Goal: Task Accomplishment & Management: Use online tool/utility

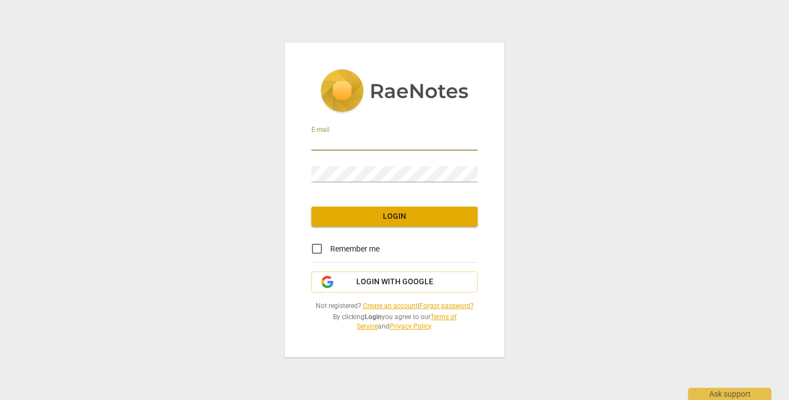
type input "[PERSON_NAME][EMAIL_ADDRESS][DOMAIN_NAME]"
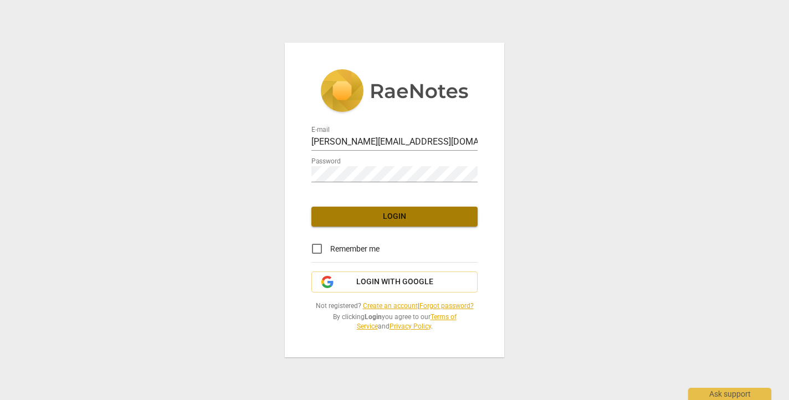
click at [418, 216] on span "Login" at bounding box center [394, 216] width 148 height 11
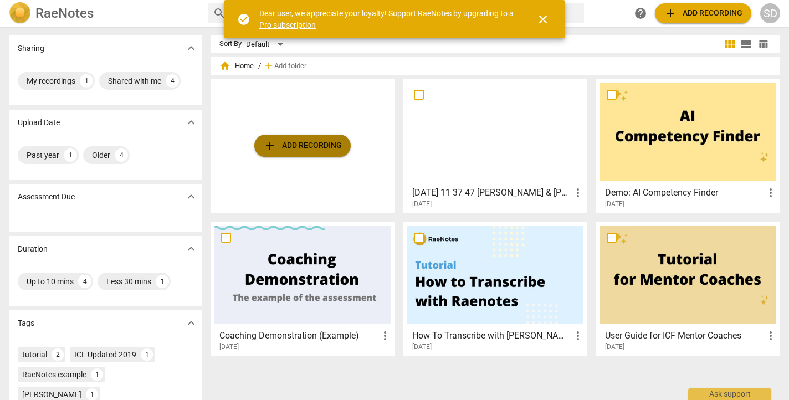
click at [306, 147] on span "add Add recording" at bounding box center [302, 145] width 79 height 13
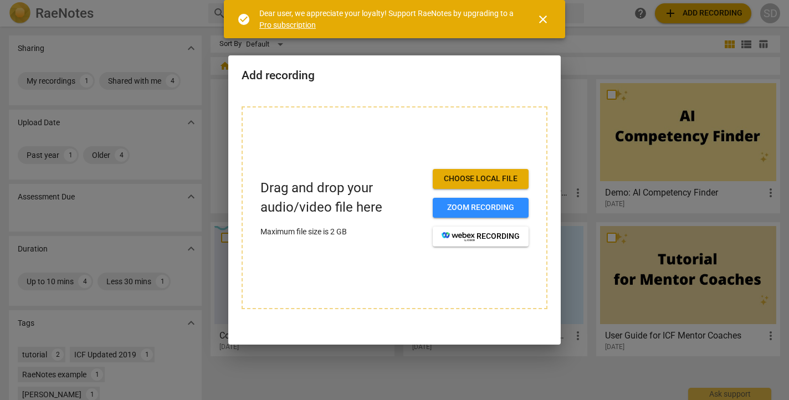
click at [486, 178] on span "Choose local file" at bounding box center [481, 178] width 78 height 11
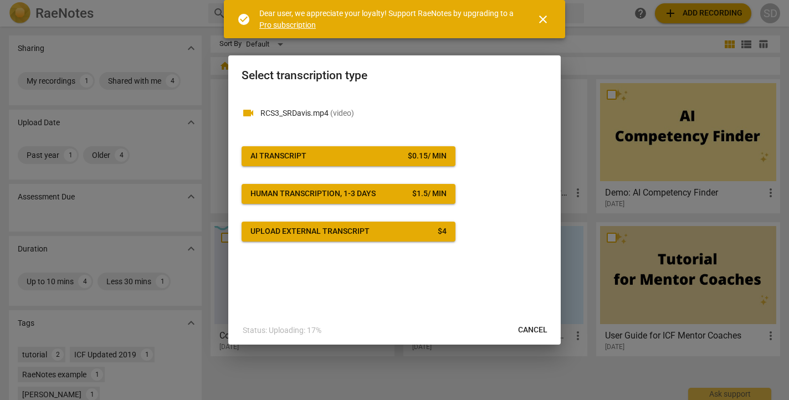
click at [364, 153] on span "AI Transcript $ 0.15 / min" at bounding box center [348, 156] width 196 height 11
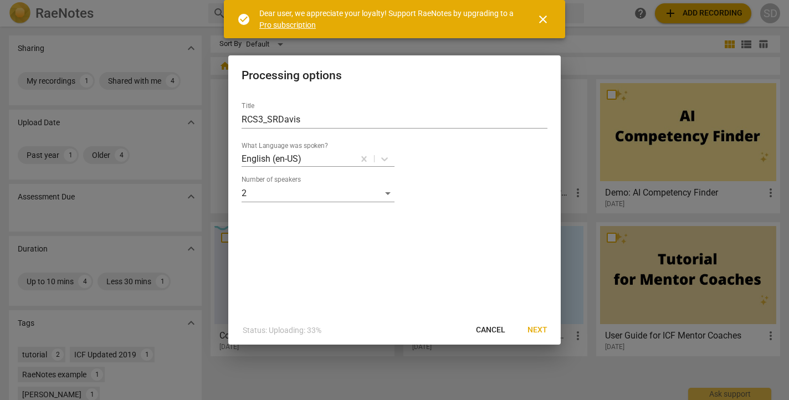
click at [540, 329] on span "Next" at bounding box center [537, 330] width 20 height 11
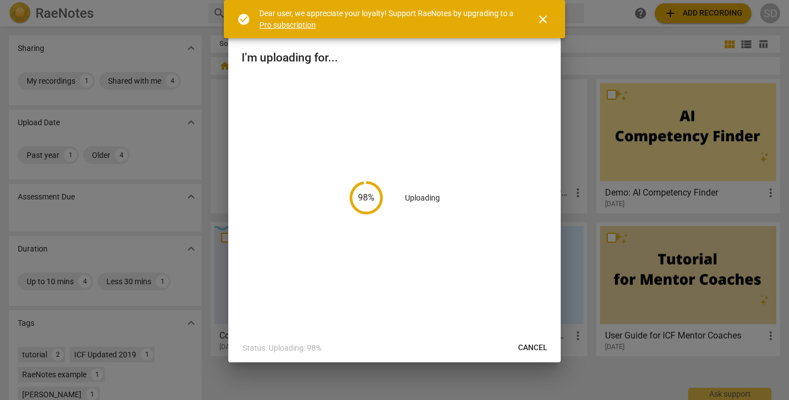
click at [548, 20] on span "close" at bounding box center [542, 19] width 13 height 13
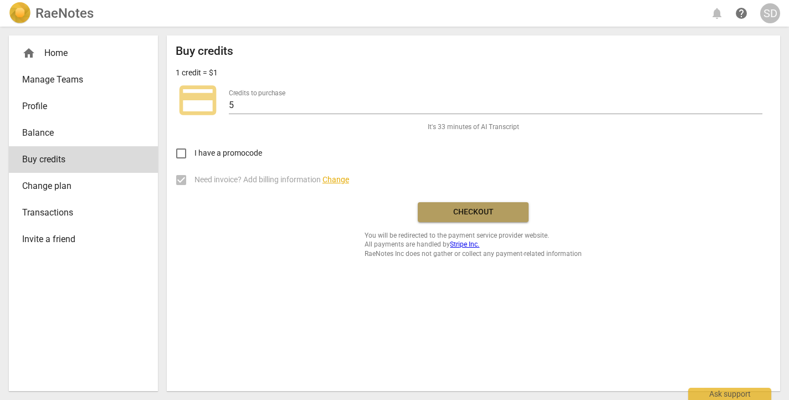
click at [459, 208] on span "Checkout" at bounding box center [473, 212] width 93 height 11
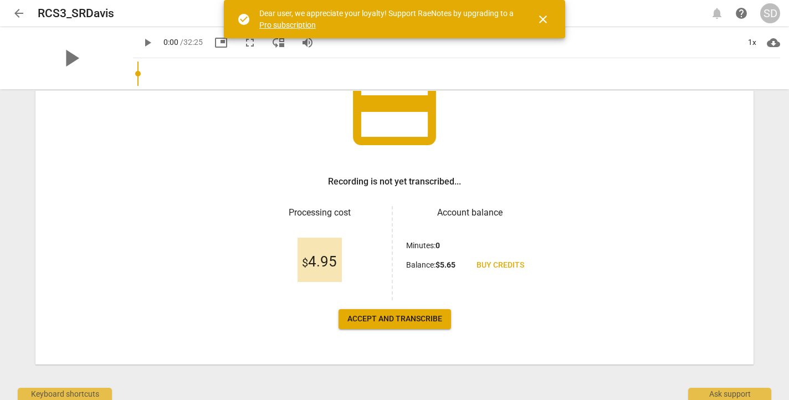
scroll to position [100, 0]
click at [399, 321] on span "Accept and transcribe" at bounding box center [394, 319] width 95 height 11
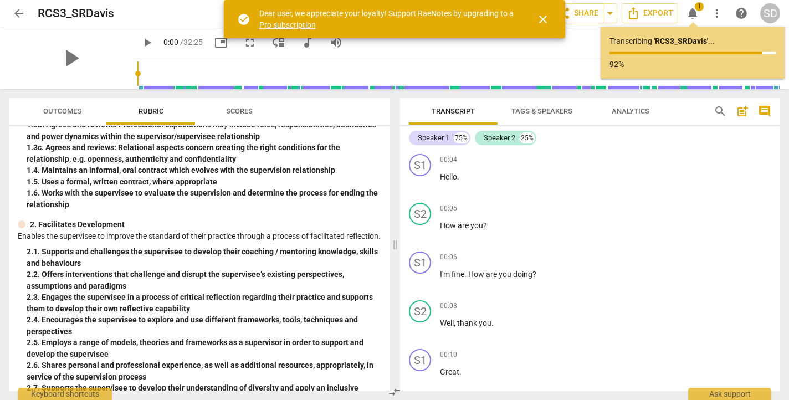
scroll to position [114, 0]
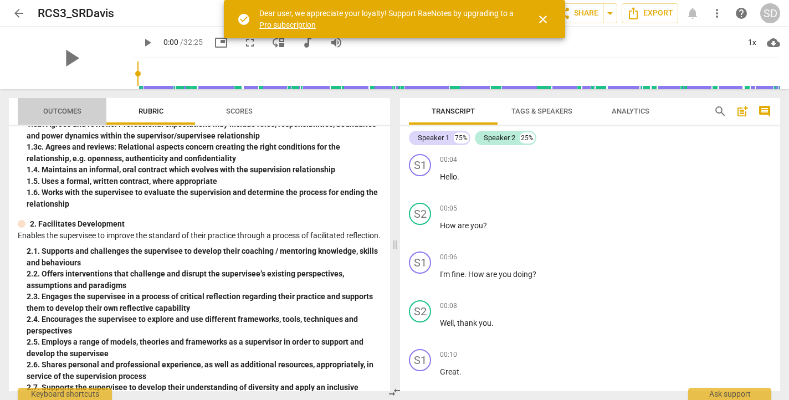
click at [73, 112] on span "Outcomes" at bounding box center [62, 111] width 38 height 8
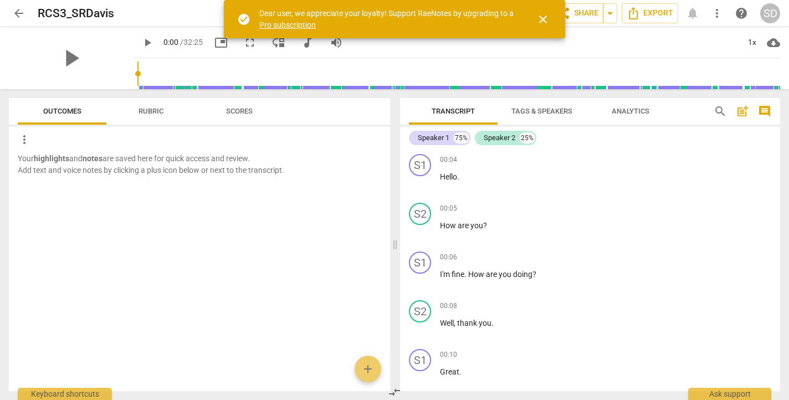
click at [157, 111] on span "Rubric" at bounding box center [151, 111] width 25 height 8
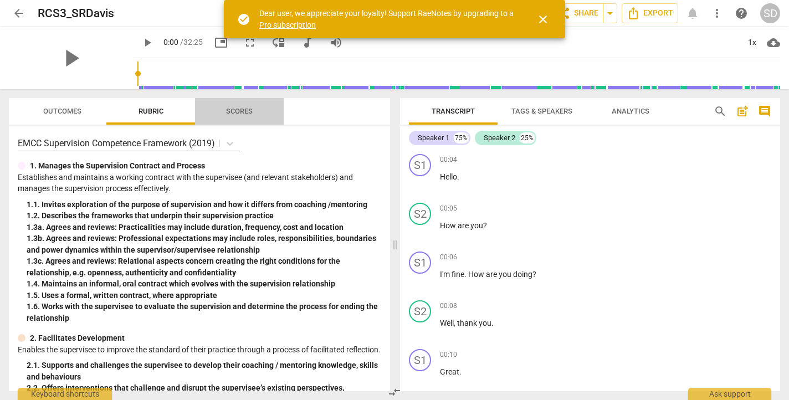
click at [238, 112] on span "Scores" at bounding box center [239, 111] width 27 height 8
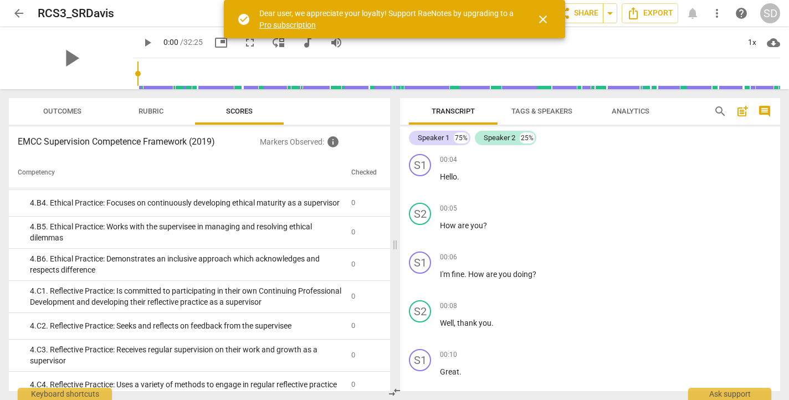
scroll to position [1011, 0]
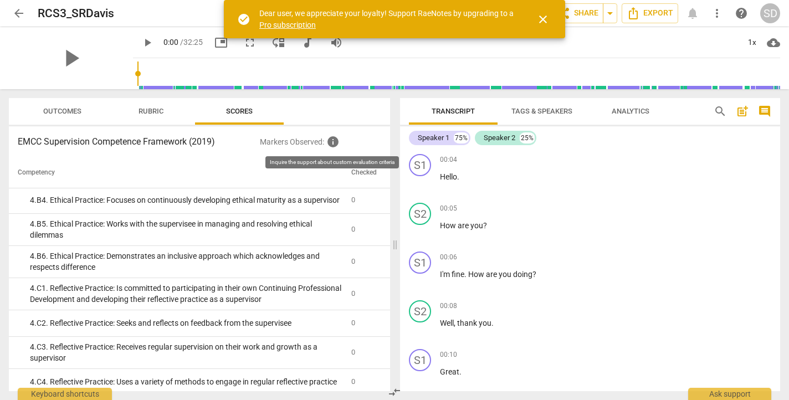
click at [336, 141] on span "info" at bounding box center [332, 141] width 13 height 13
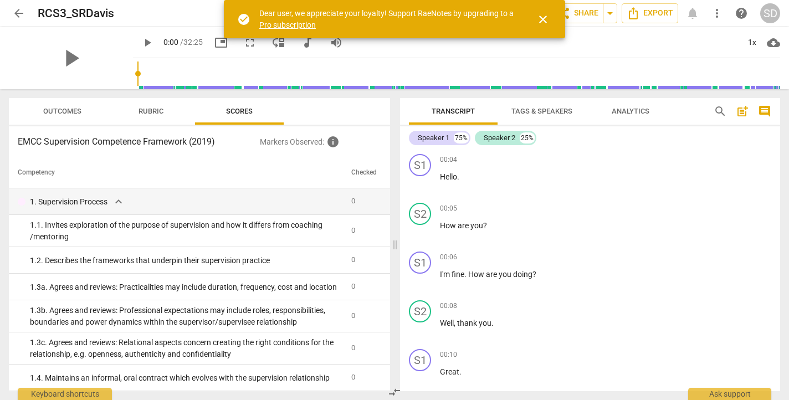
scroll to position [0, 0]
click at [153, 111] on span "Rubric" at bounding box center [151, 111] width 25 height 8
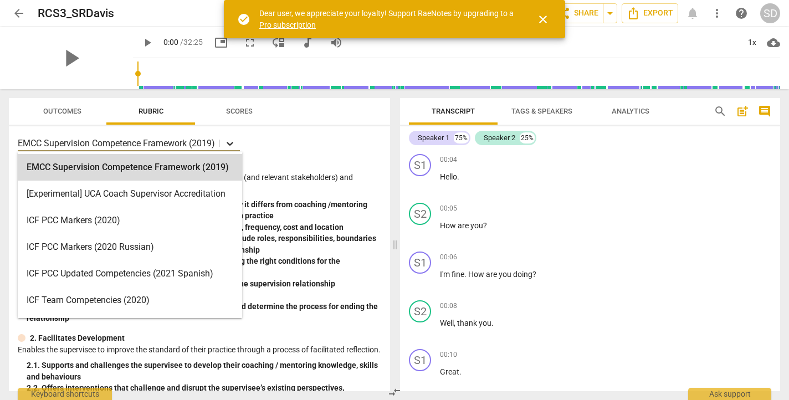
click at [230, 143] on icon at bounding box center [230, 144] width 7 height 4
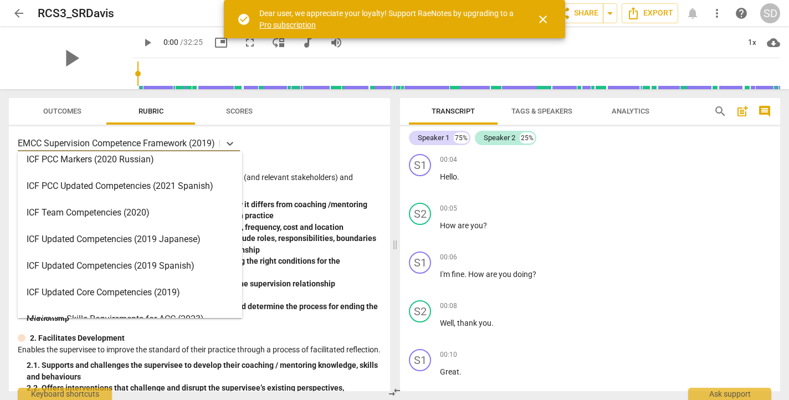
scroll to position [89, 0]
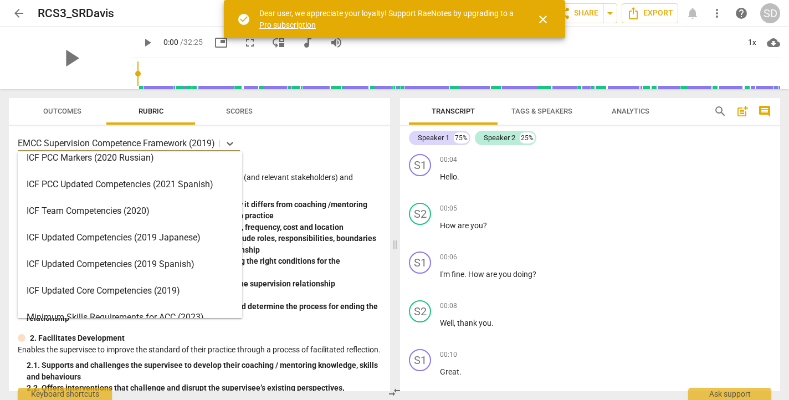
click at [156, 283] on div "ICF Updated Core Competencies (2019)" at bounding box center [130, 291] width 224 height 27
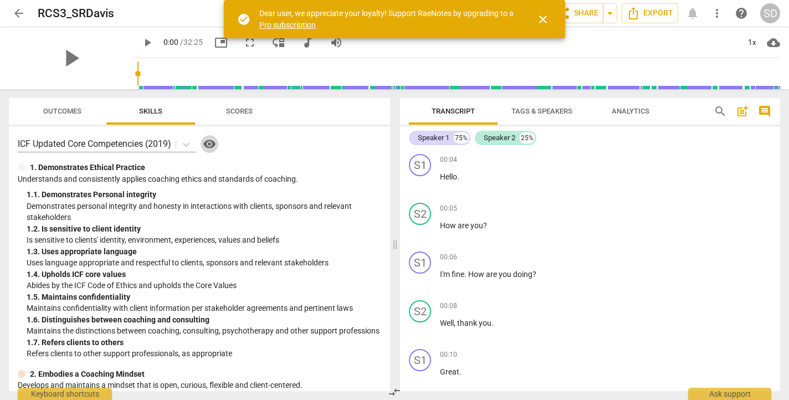
click at [214, 143] on span "visibility" at bounding box center [209, 143] width 13 height 13
click at [238, 109] on span "Scores" at bounding box center [239, 111] width 27 height 8
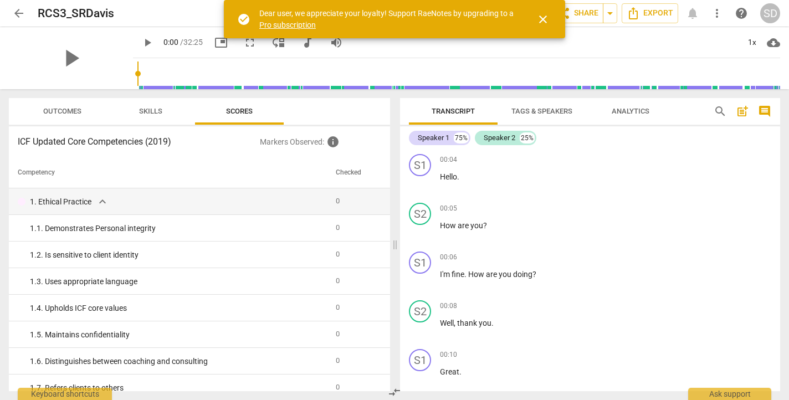
click at [163, 111] on span "Skills" at bounding box center [151, 111] width 50 height 15
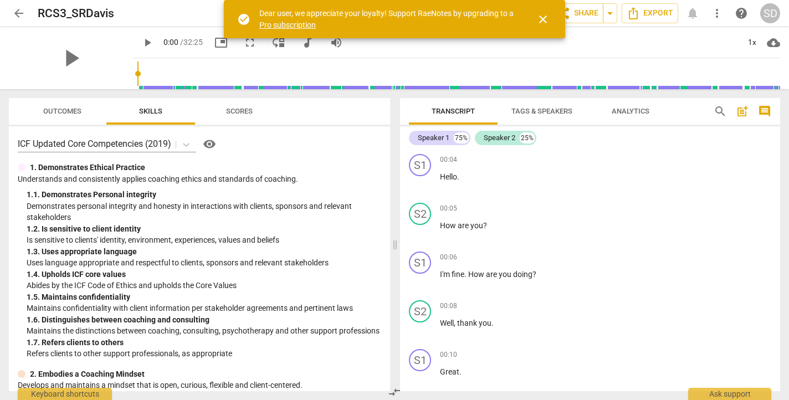
scroll to position [0, 0]
click at [245, 112] on span "Scores" at bounding box center [239, 111] width 27 height 8
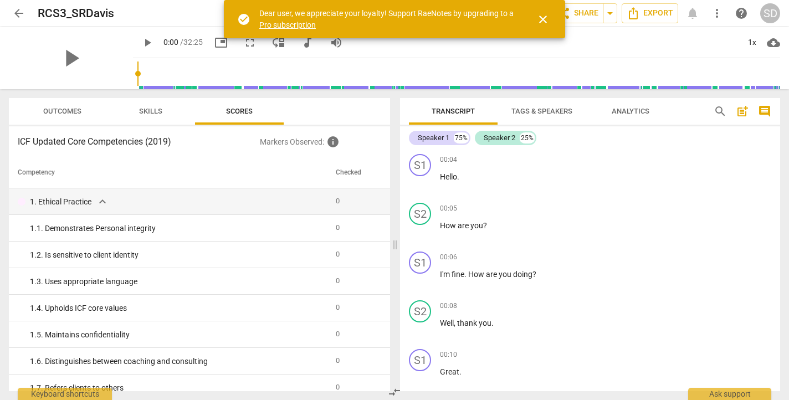
click at [565, 111] on span "Tags & Speakers" at bounding box center [541, 111] width 61 height 8
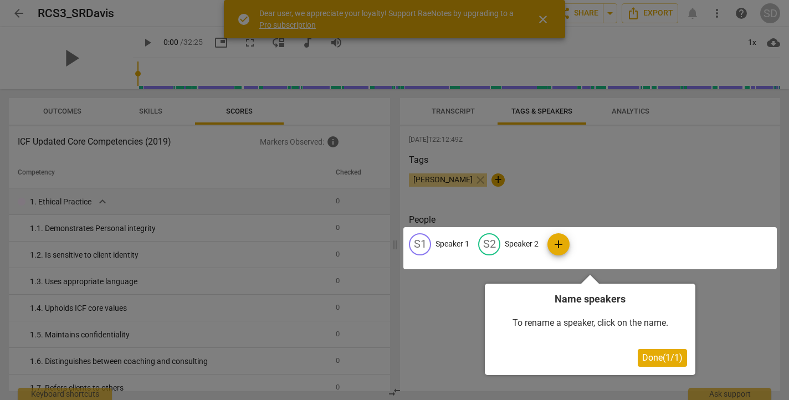
click at [670, 358] on span "Done ( 1 / 1 )" at bounding box center [662, 357] width 40 height 11
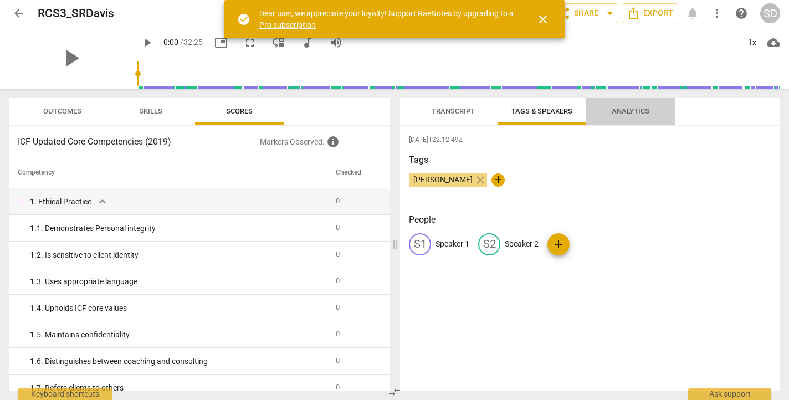
click at [635, 109] on span "Analytics" at bounding box center [631, 111] width 38 height 8
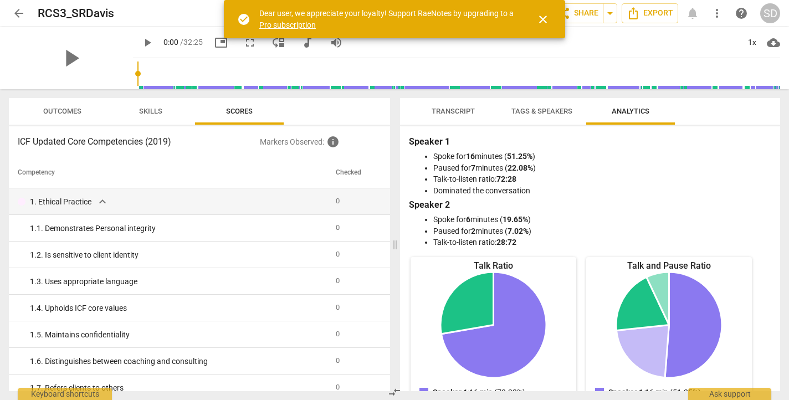
click at [456, 109] on span "Transcript" at bounding box center [453, 111] width 43 height 8
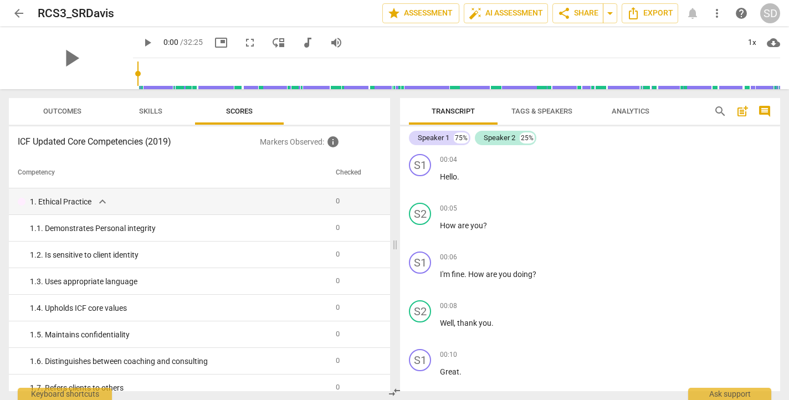
click at [20, 16] on span "arrow_back" at bounding box center [18, 13] width 13 height 13
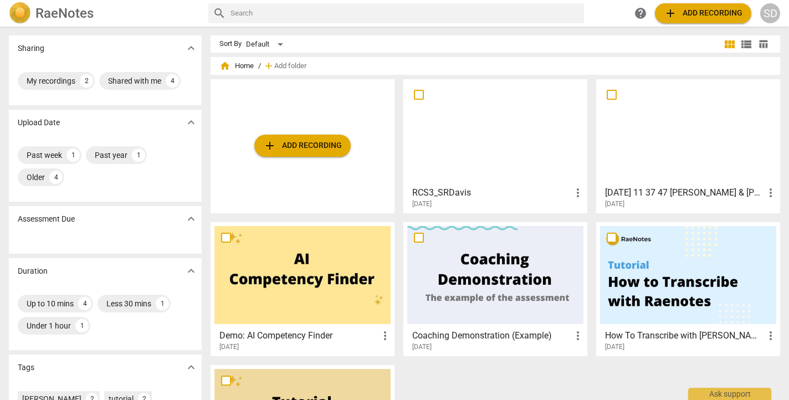
click at [463, 297] on div at bounding box center [495, 275] width 176 height 98
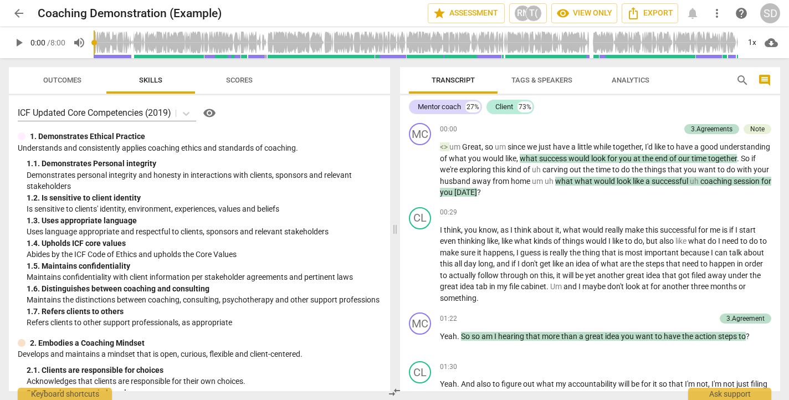
click at [18, 11] on span "arrow_back" at bounding box center [18, 13] width 13 height 13
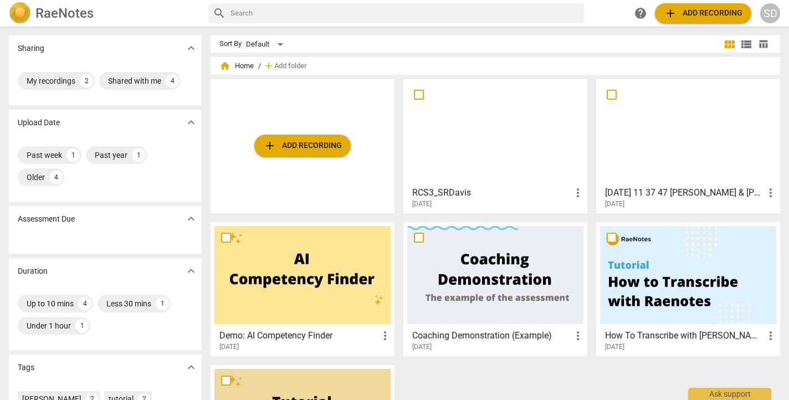
click at [576, 193] on span "more_vert" at bounding box center [577, 192] width 13 height 13
click at [535, 200] on div at bounding box center [394, 200] width 789 height 400
click at [63, 79] on div "My recordings" at bounding box center [51, 80] width 49 height 11
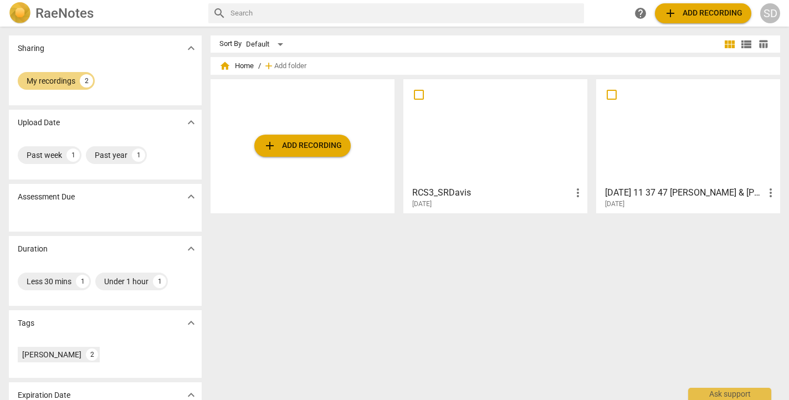
click at [486, 196] on h3 "RCS3_SRDavis" at bounding box center [491, 192] width 159 height 13
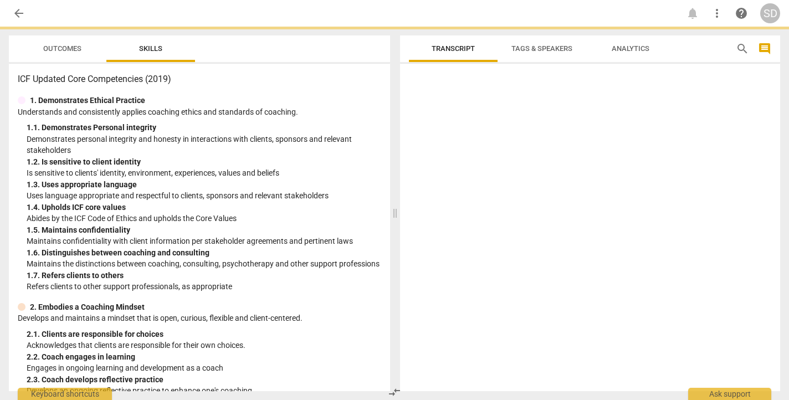
click at [486, 196] on div at bounding box center [590, 229] width 380 height 323
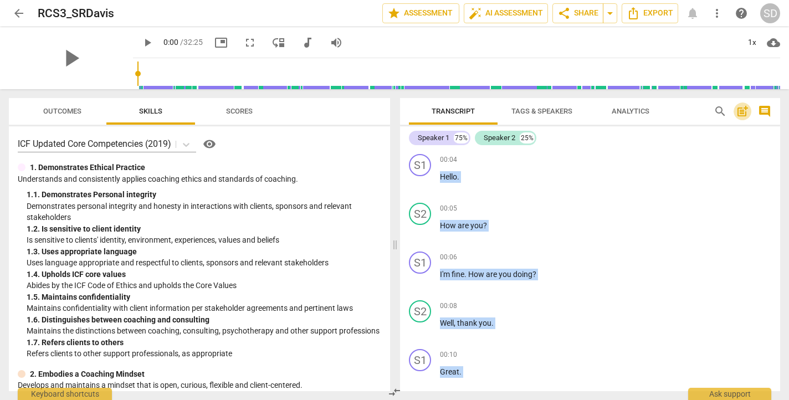
click at [743, 114] on span "post_add" at bounding box center [742, 111] width 13 height 13
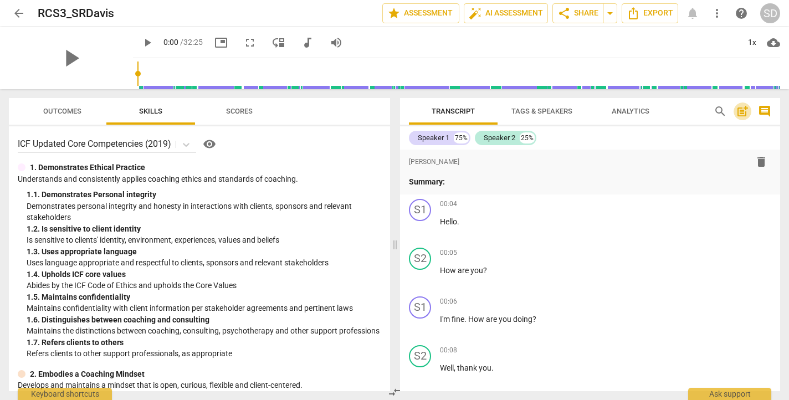
click at [743, 114] on span "post_add" at bounding box center [742, 111] width 13 height 13
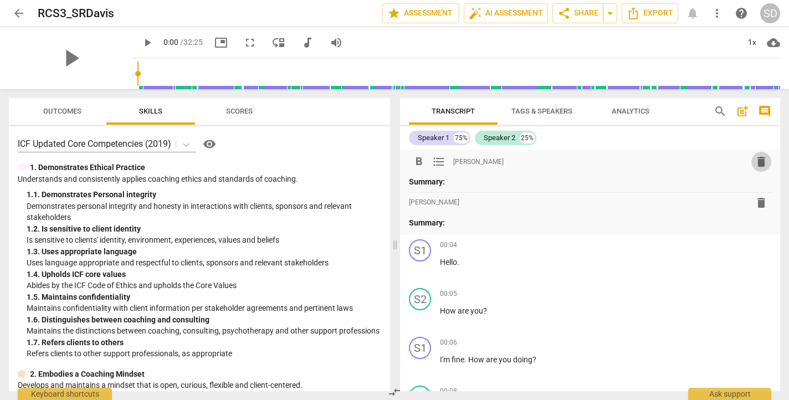
click at [759, 160] on span "delete" at bounding box center [761, 161] width 13 height 13
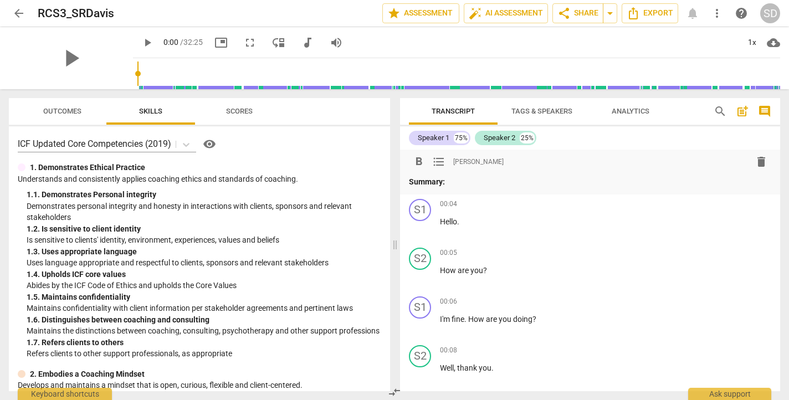
click at [758, 162] on span "delete" at bounding box center [761, 161] width 13 height 13
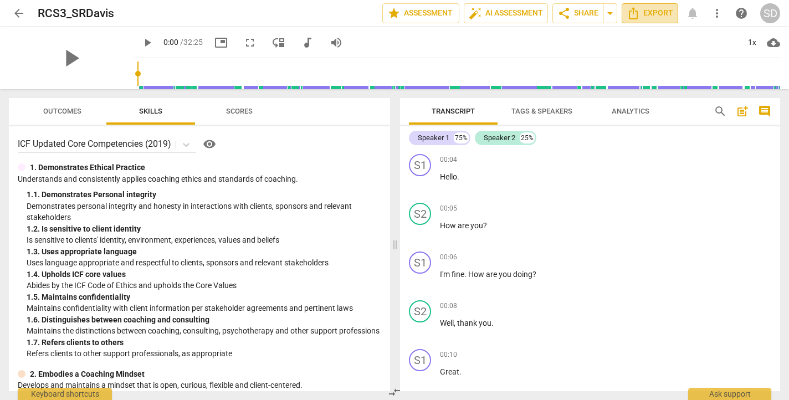
click at [639, 14] on icon "Export" at bounding box center [633, 13] width 13 height 13
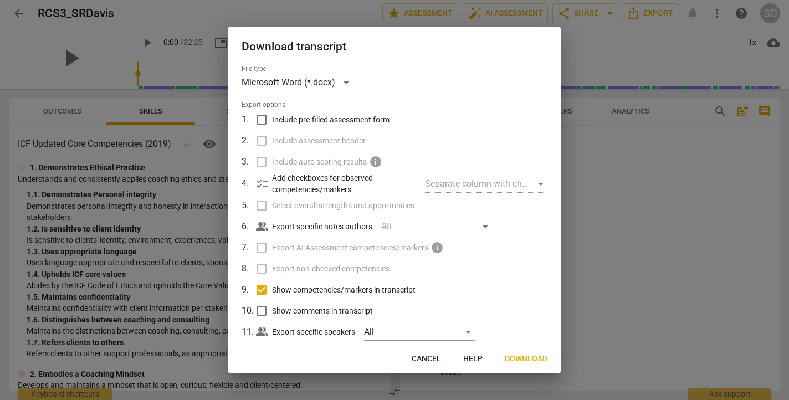
click at [536, 183] on div "Separate column with check marks" at bounding box center [486, 184] width 122 height 18
click at [529, 358] on span "Download" at bounding box center [526, 358] width 43 height 11
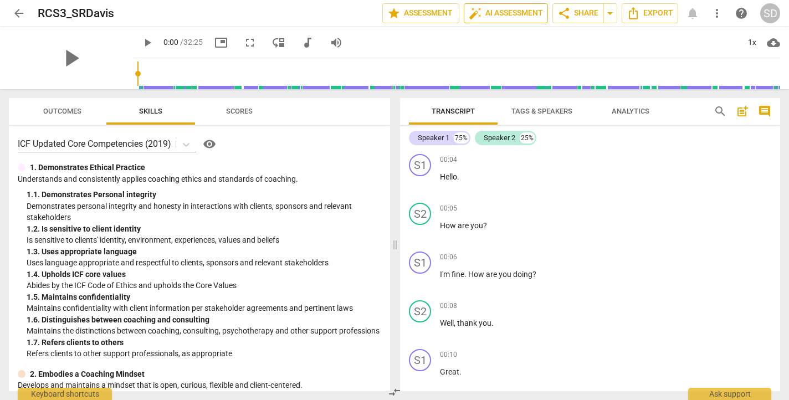
click at [520, 12] on span "auto_fix_high AI Assessment" at bounding box center [506, 13] width 74 height 13
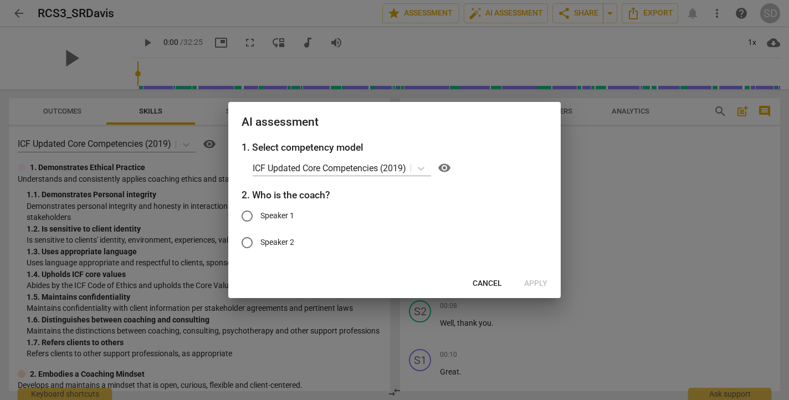
click at [494, 283] on span "Cancel" at bounding box center [487, 283] width 29 height 11
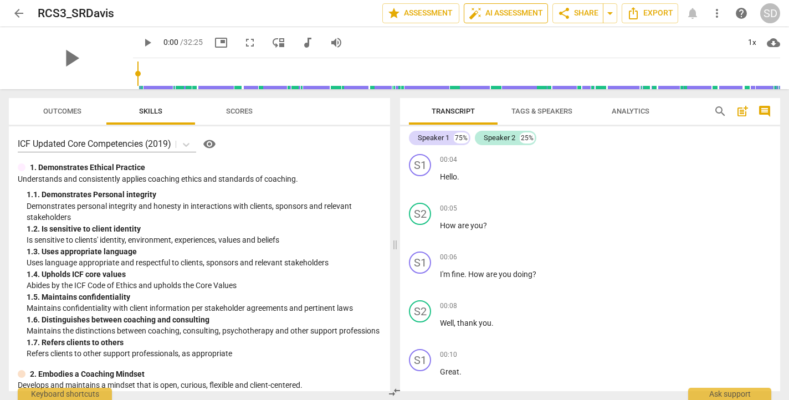
click at [508, 16] on span "auto_fix_high AI Assessment" at bounding box center [506, 13] width 74 height 13
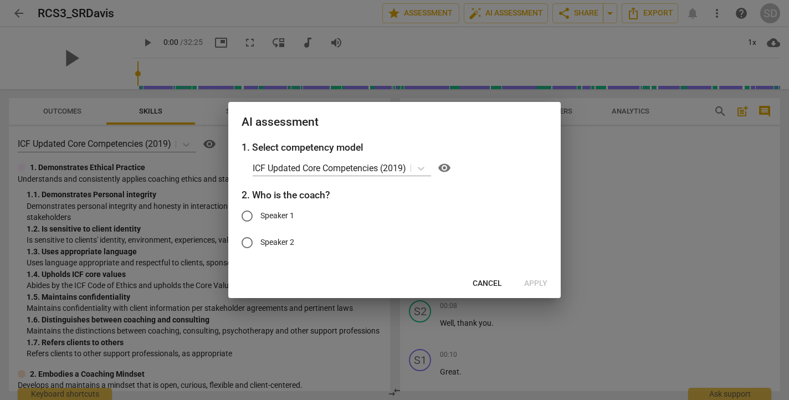
click at [251, 243] on input "Speaker 2" at bounding box center [247, 242] width 27 height 27
radio input "true"
click at [537, 284] on span "Apply" at bounding box center [535, 283] width 23 height 11
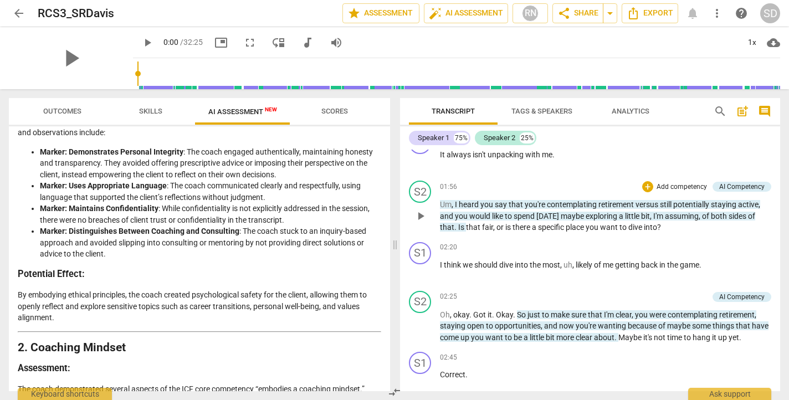
scroll to position [505, 0]
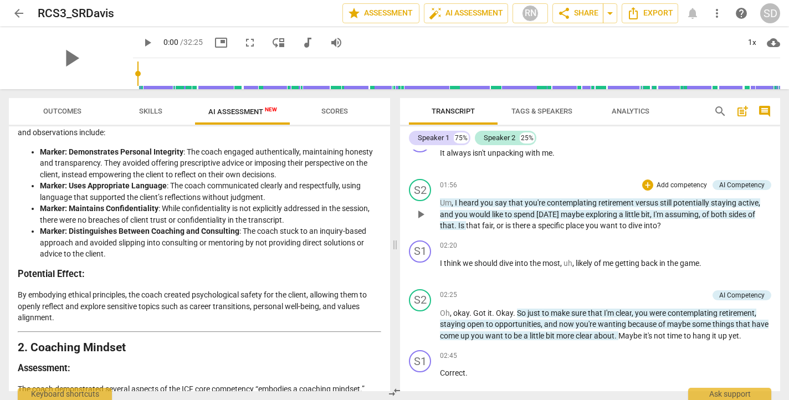
click at [423, 211] on span "play_arrow" at bounding box center [420, 214] width 13 height 13
click at [62, 54] on span "pause" at bounding box center [71, 58] width 29 height 29
type input "118"
click at [710, 228] on div "S2 play_arrow pause 01:56 + Add competency AI Competency keyboard_arrow_right U…" at bounding box center [590, 205] width 380 height 61
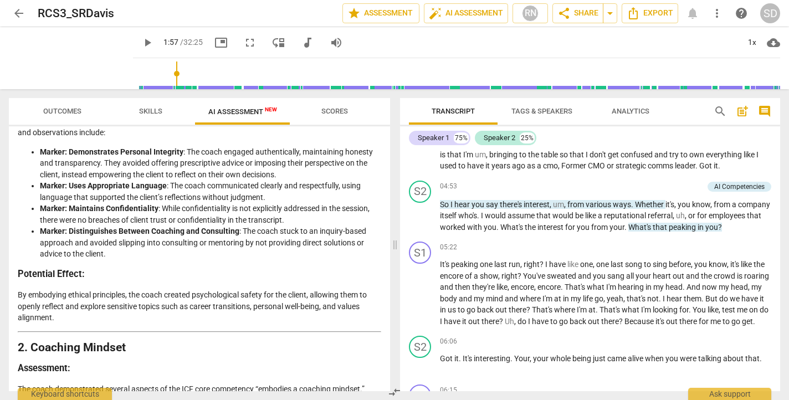
scroll to position [946, 0]
click at [727, 190] on div "AI Competencies" at bounding box center [739, 186] width 50 height 10
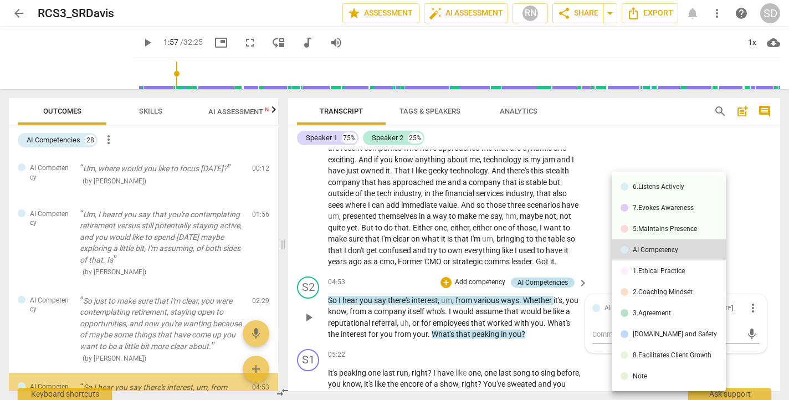
scroll to position [903, 0]
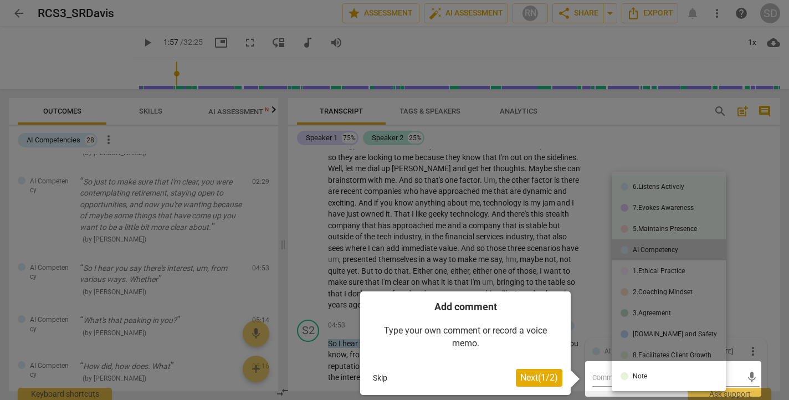
click at [383, 379] on button "Skip" at bounding box center [379, 378] width 23 height 17
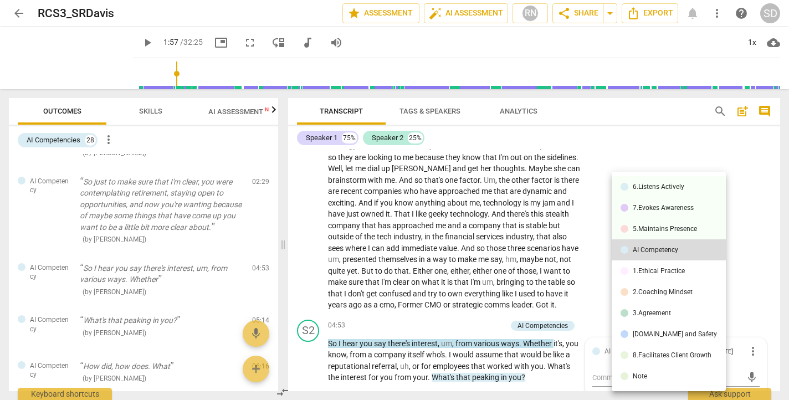
drag, startPoint x: 275, startPoint y: 186, endPoint x: 276, endPoint y: 142, distance: 43.8
click at [276, 142] on div at bounding box center [394, 200] width 789 height 400
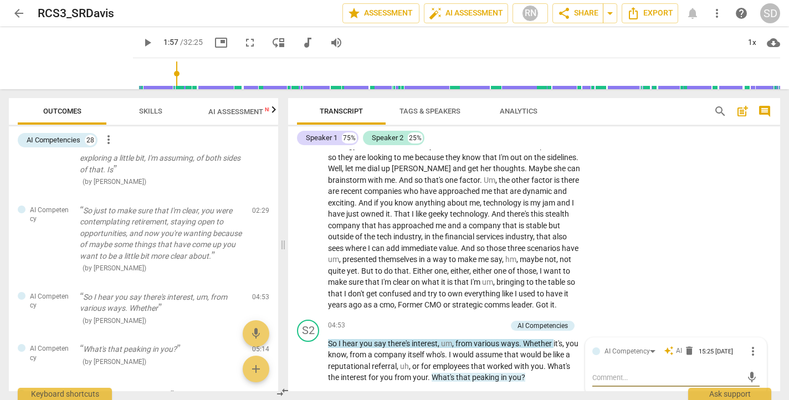
scroll to position [0, 0]
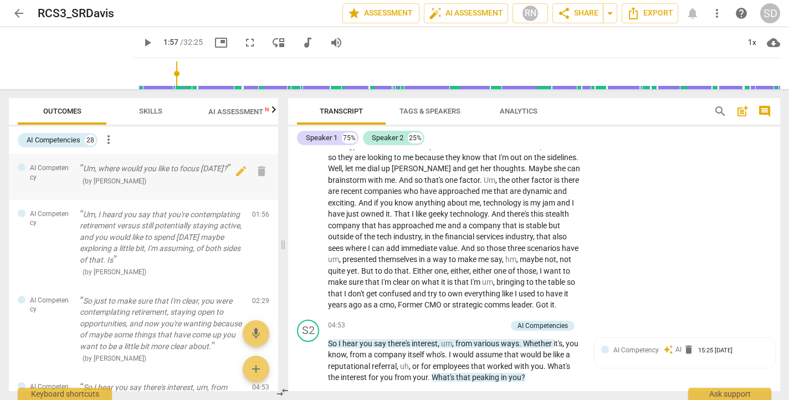
click at [21, 167] on div at bounding box center [22, 167] width 8 height 8
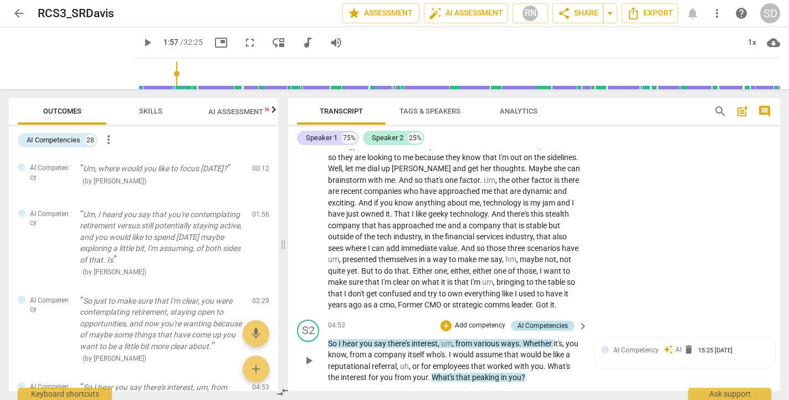
click at [541, 324] on div "AI Competencies" at bounding box center [542, 326] width 50 height 10
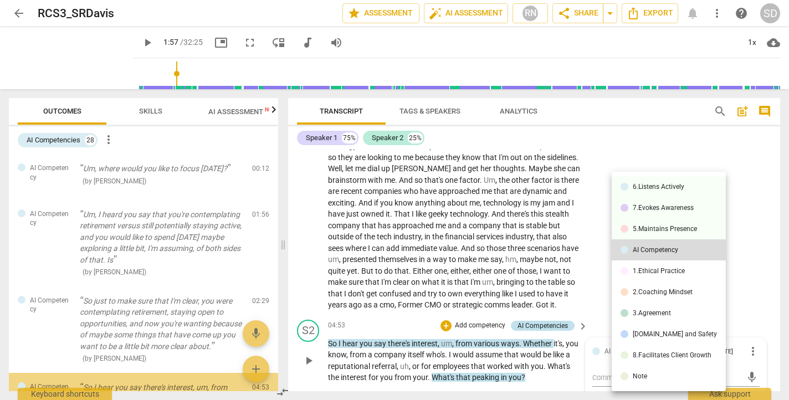
scroll to position [181, 0]
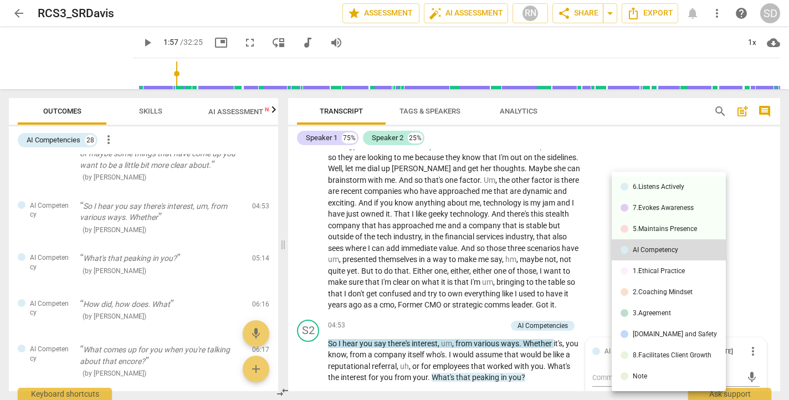
drag, startPoint x: 276, startPoint y: 194, endPoint x: 278, endPoint y: 218, distance: 23.4
click at [278, 218] on div at bounding box center [394, 200] width 789 height 400
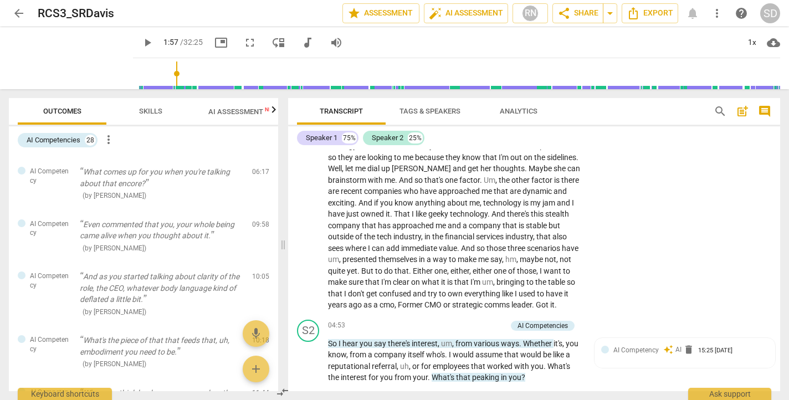
scroll to position [361, 0]
click at [235, 111] on span "AI Assessment New" at bounding box center [242, 111] width 69 height 8
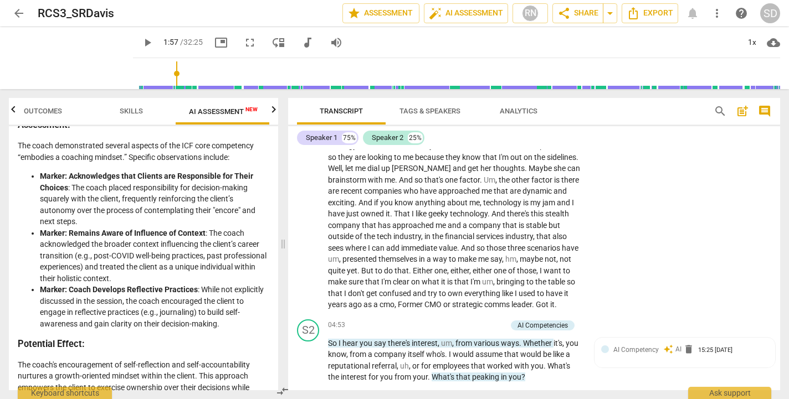
scroll to position [510, 0]
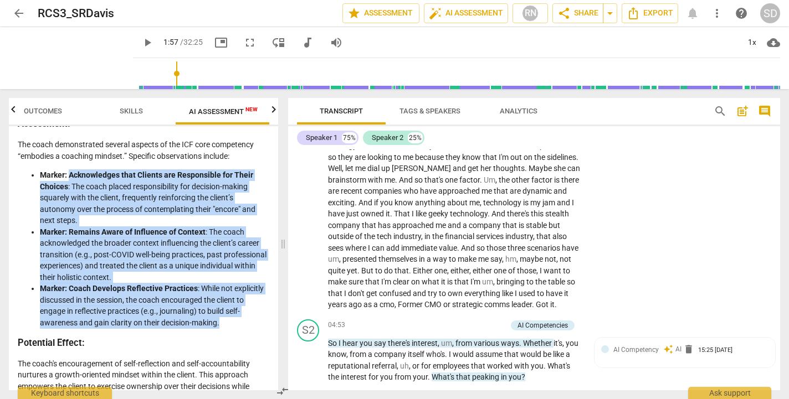
drag, startPoint x: 69, startPoint y: 176, endPoint x: 223, endPoint y: 327, distance: 215.9
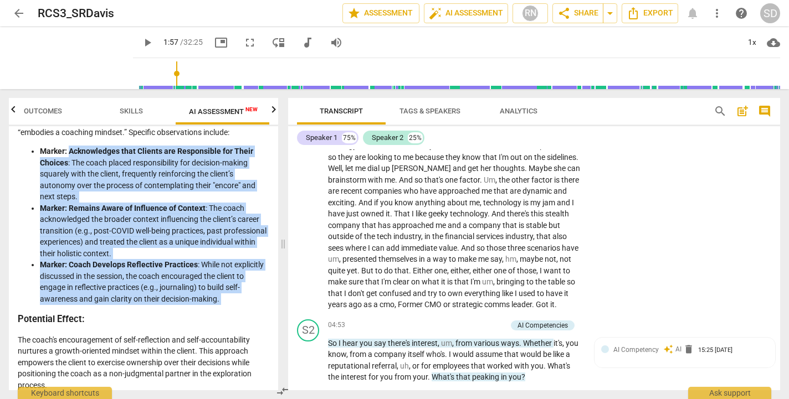
scroll to position [536, 0]
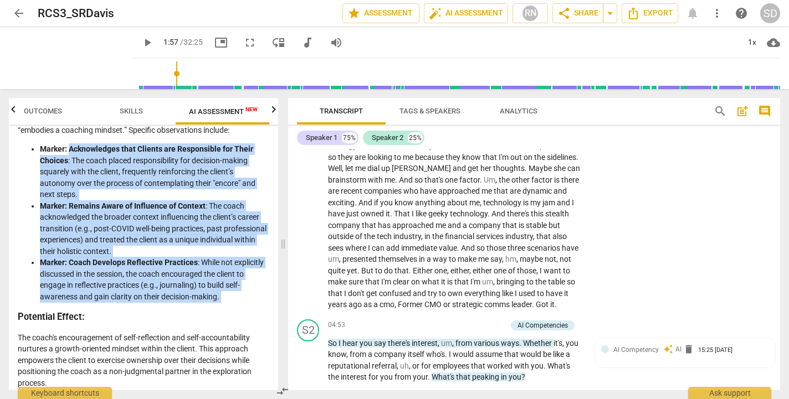
copy ul "Acknowledges that Clients are Responsible for Their Choices : The coach placed …"
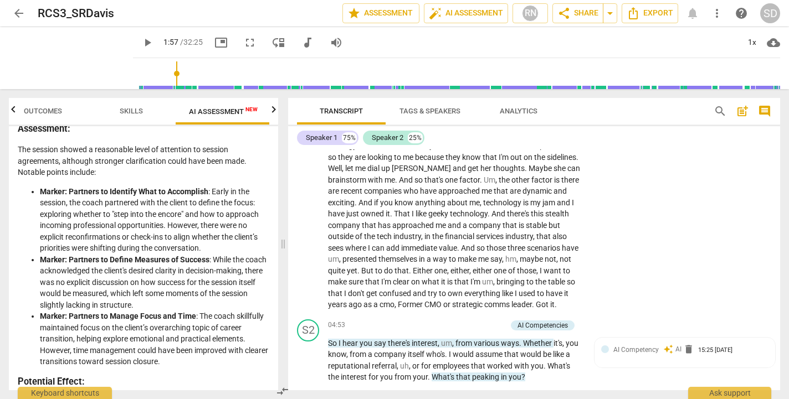
scroll to position [842, 0]
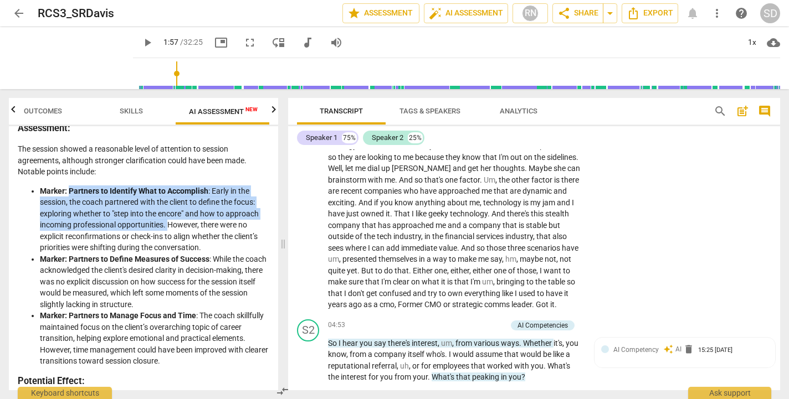
drag, startPoint x: 69, startPoint y: 186, endPoint x: 169, endPoint y: 221, distance: 106.2
click at [169, 221] on li "Marker: Partners to Identify What to Accomplish : Early in the session, the coa…" at bounding box center [154, 220] width 229 height 68
copy li "Partners to Identify What to Accomplish : Early in the session, the coach partn…"
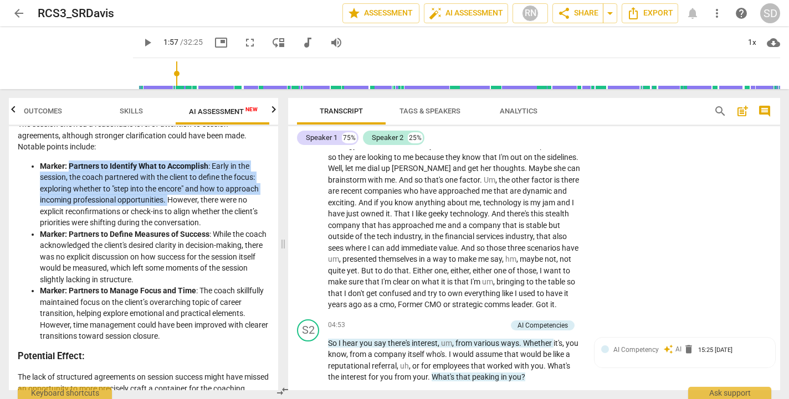
scroll to position [868, 0]
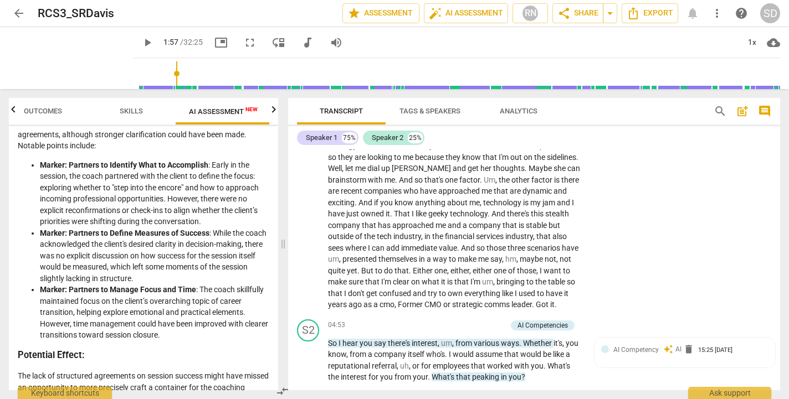
click at [98, 292] on li "Marker: Partners to Manage Focus and Time : The coach skillfully maintained foc…" at bounding box center [154, 312] width 229 height 57
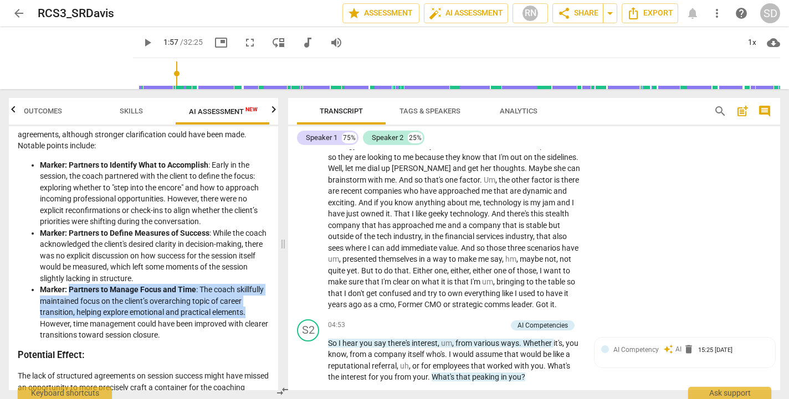
drag, startPoint x: 70, startPoint y: 283, endPoint x: 249, endPoint y: 302, distance: 180.5
click at [249, 302] on li "Marker: Partners to Manage Focus and Time : The coach skillfully maintained foc…" at bounding box center [154, 312] width 229 height 57
copy li "Partners to Manage Focus and Time : The coach skillfully maintained focus on th…"
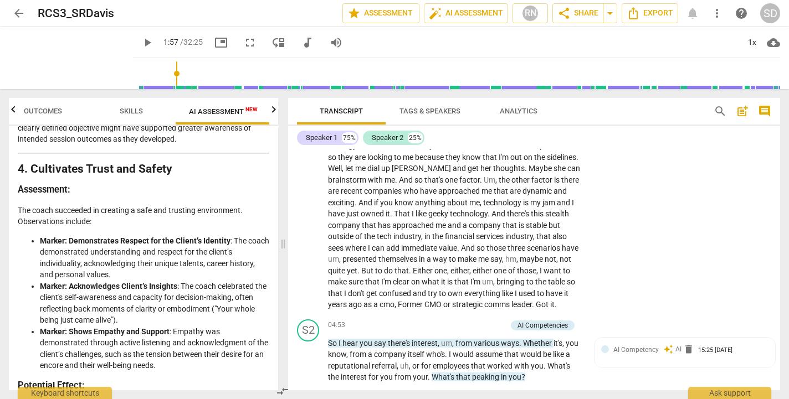
scroll to position [1151, 0]
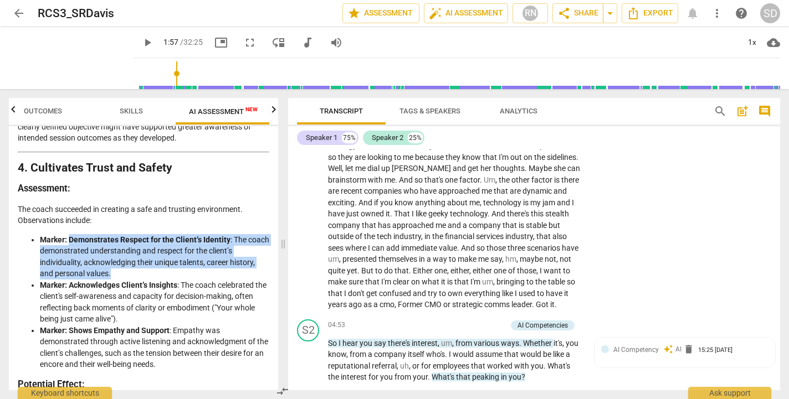
drag, startPoint x: 70, startPoint y: 229, endPoint x: 122, endPoint y: 259, distance: 60.3
click at [122, 259] on li "Marker: Demonstrates Respect for the Client’s Identity : The coach demonstrated…" at bounding box center [154, 256] width 229 height 45
copy li "Demonstrates Respect for the Client’s Identity : The coach demonstrated underst…"
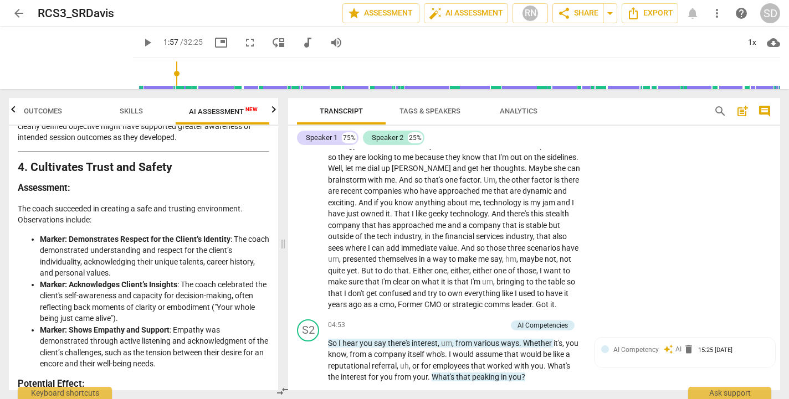
drag, startPoint x: 167, startPoint y: 302, endPoint x: 156, endPoint y: 299, distance: 11.7
click at [165, 302] on li "Marker: Acknowledges Client’s Insights : The coach celebrated the client's self…" at bounding box center [154, 301] width 229 height 45
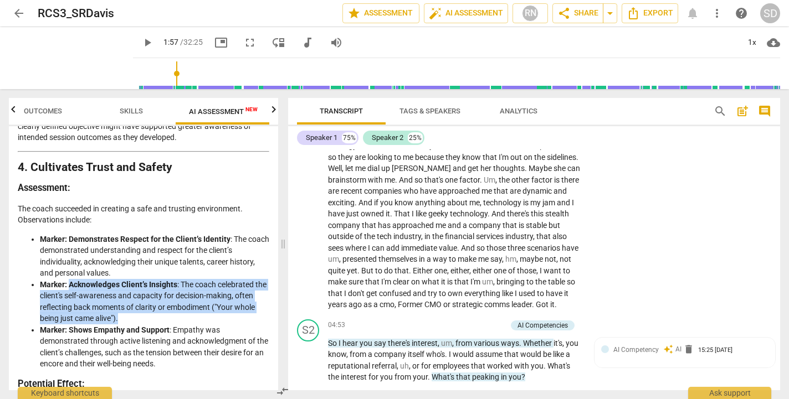
drag, startPoint x: 70, startPoint y: 274, endPoint x: 171, endPoint y: 309, distance: 106.4
click at [171, 309] on li "Marker: Acknowledges Client’s Insights : The coach celebrated the client's self…" at bounding box center [154, 301] width 229 height 45
copy li "Acknowledges Client’s Insights : The coach celebrated the client's self-awarene…"
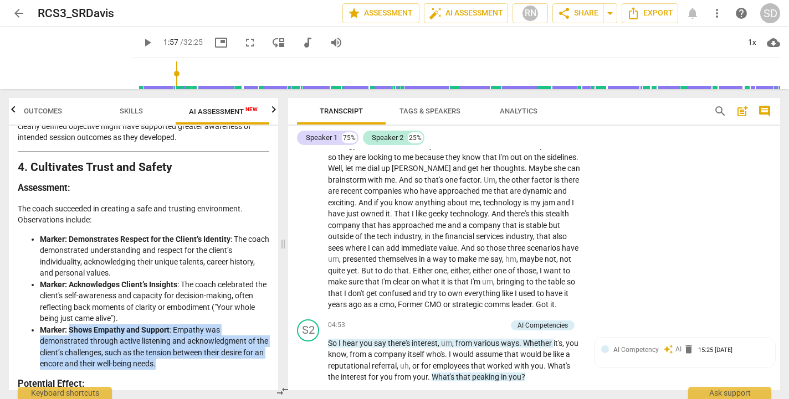
drag, startPoint x: 71, startPoint y: 318, endPoint x: 183, endPoint y: 353, distance: 117.9
click at [183, 353] on li "Marker: Shows Empathy and Support : Empathy was demonstrated through active lis…" at bounding box center [154, 347] width 229 height 45
copy li "Shows Empathy and Support : Empathy was demonstrated through active listening a…"
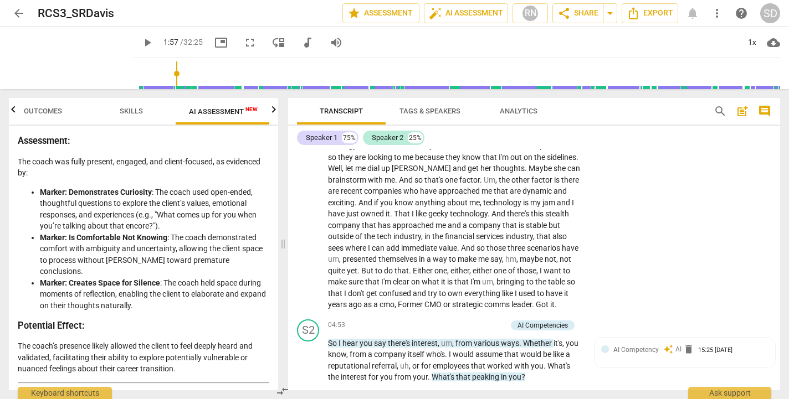
scroll to position [1493, 0]
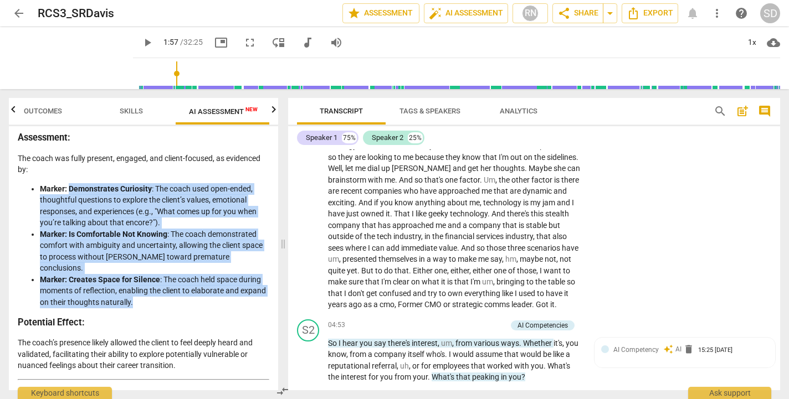
drag, startPoint x: 70, startPoint y: 173, endPoint x: 197, endPoint y: 269, distance: 158.2
click at [197, 269] on ul "Marker: Demonstrates Curiosity : The coach used open-ended, thoughtful question…" at bounding box center [144, 245] width 252 height 125
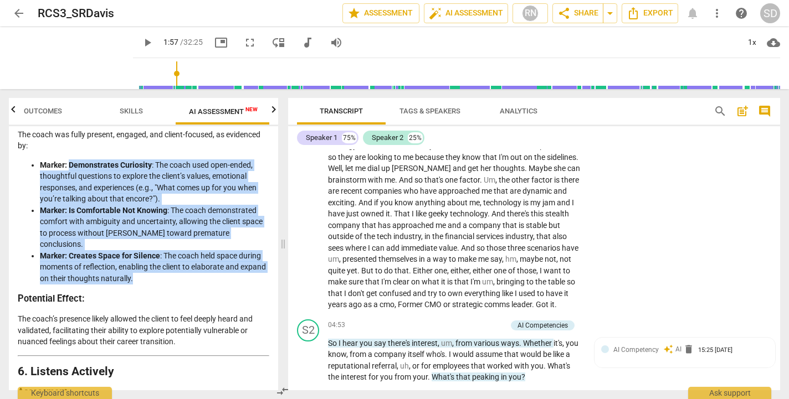
scroll to position [1519, 0]
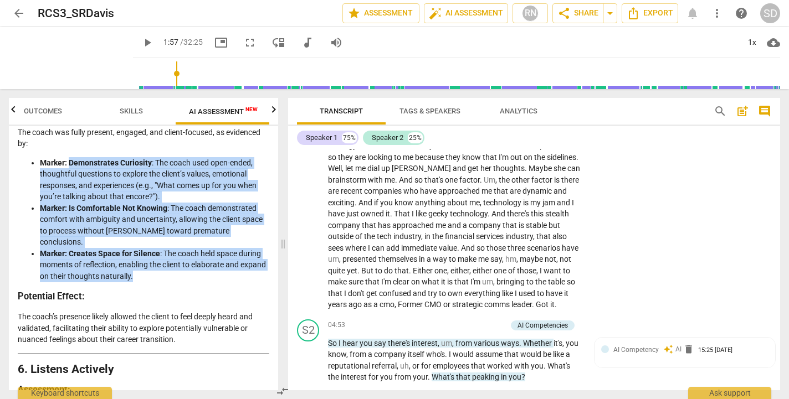
copy ul "Demonstrates Curiosity : The coach used open-ended, thoughtful questions to exp…"
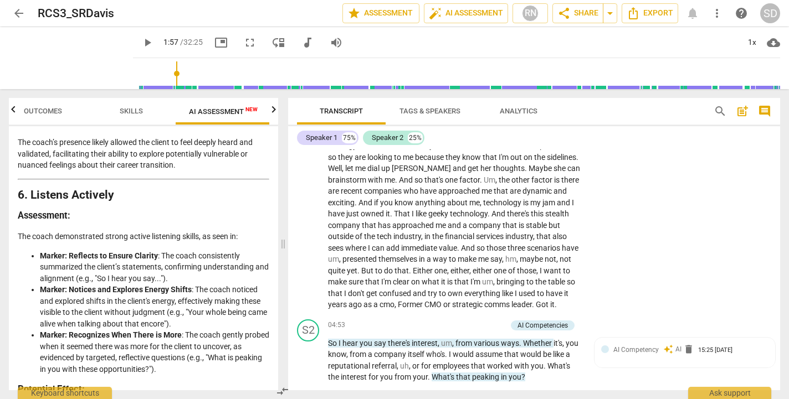
scroll to position [1695, 0]
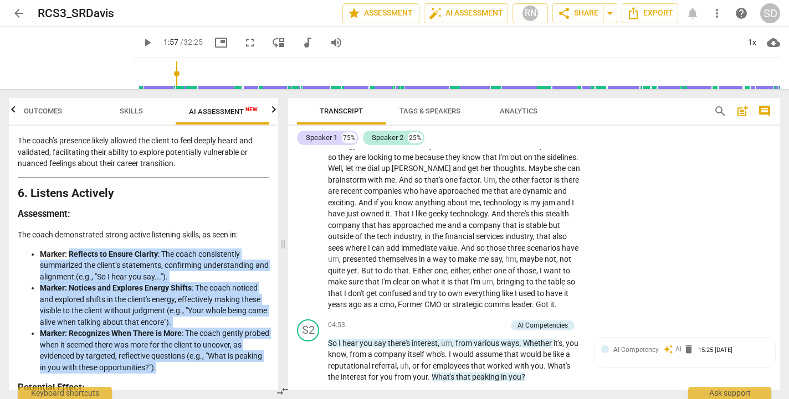
drag, startPoint x: 69, startPoint y: 223, endPoint x: 217, endPoint y: 332, distance: 184.2
click at [217, 332] on ul "Marker: Reflects to Ensure Clarity : The coach consistently summarized the clie…" at bounding box center [144, 311] width 252 height 125
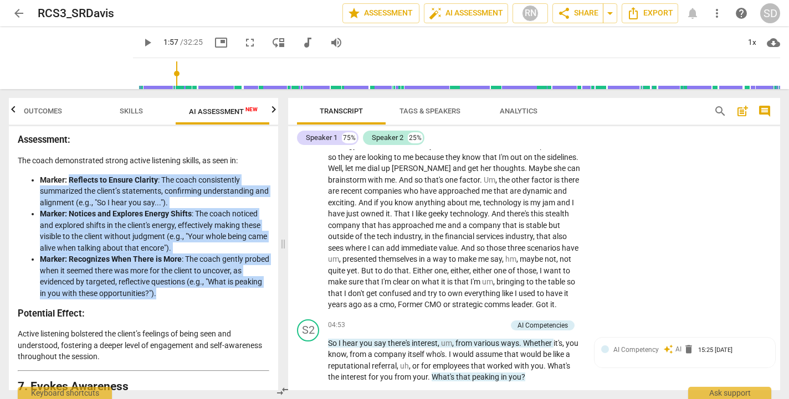
scroll to position [1770, 0]
copy ul "Reflects to Ensure Clarity : The coach consistently summarized the client’s sta…"
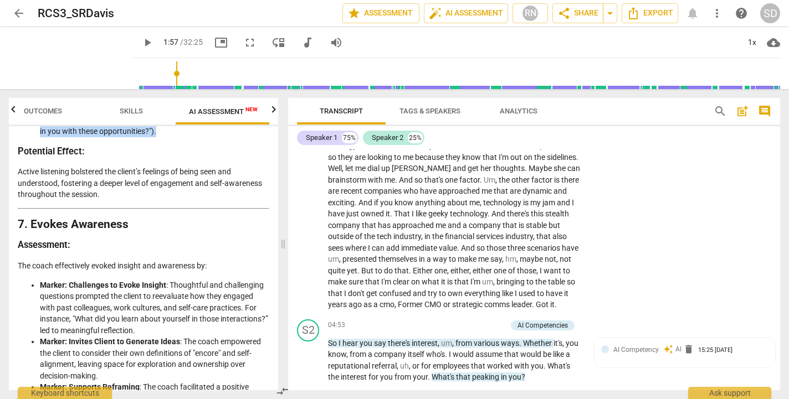
scroll to position [1933, 0]
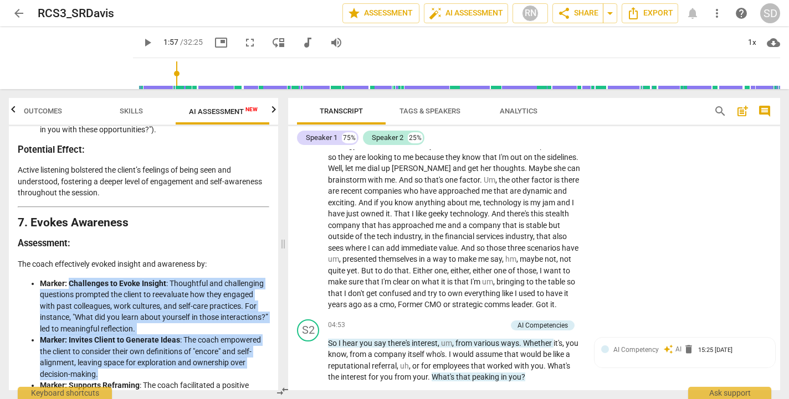
drag, startPoint x: 70, startPoint y: 247, endPoint x: 121, endPoint y: 336, distance: 103.0
click at [121, 336] on ul "Marker: Challenges to Evoke Insight : Thoughtful and challenging questions prom…" at bounding box center [144, 346] width 252 height 136
copy ul "Challenges to Evoke Insight : Thoughtful and challenging questions prompted the…"
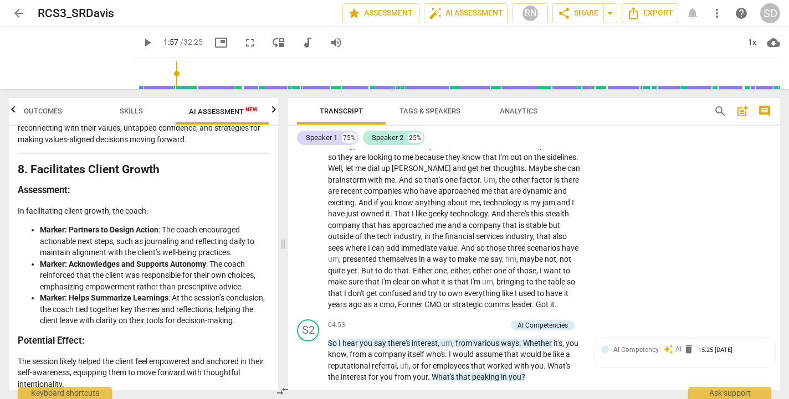
scroll to position [2273, 0]
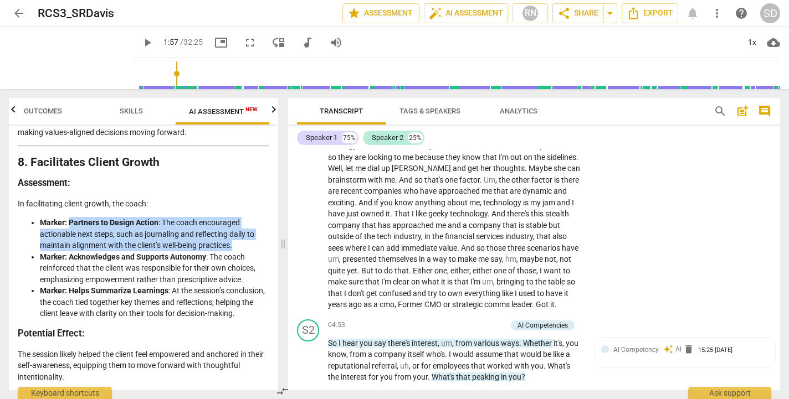
drag, startPoint x: 71, startPoint y: 183, endPoint x: 235, endPoint y: 206, distance: 166.1
click at [235, 217] on li "Marker: Partners to Design Action : The coach encouraged actionable next steps,…" at bounding box center [154, 234] width 229 height 34
copy li "Partners to Design Action : The coach encouraged actionable next steps, such as…"
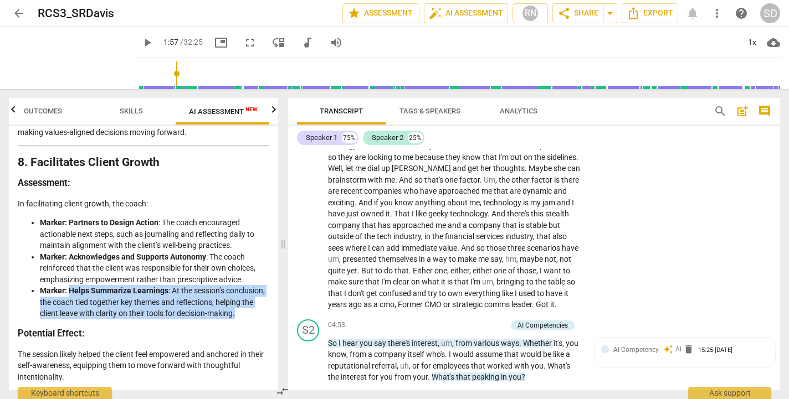
drag, startPoint x: 70, startPoint y: 252, endPoint x: 96, endPoint y: 284, distance: 41.0
click at [96, 285] on li "Marker: Helps Summarize Learnings : At the session’s conclusion, the coach tied…" at bounding box center [154, 302] width 229 height 34
click at [198, 286] on li "Marker: Helps Summarize Learnings : At the session’s conclusion, the coach tied…" at bounding box center [154, 302] width 229 height 34
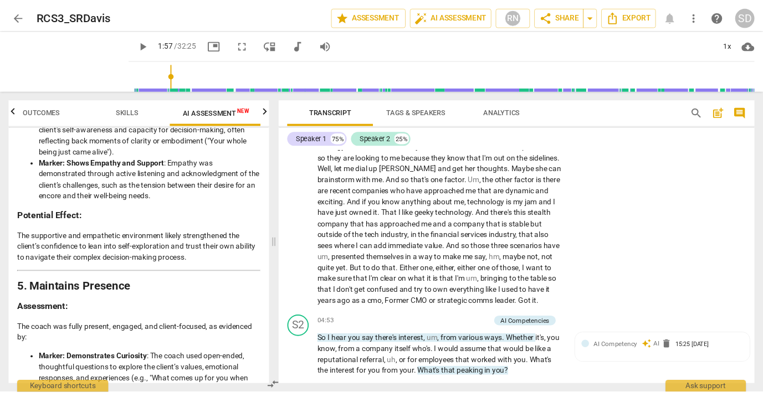
scroll to position [1319, 0]
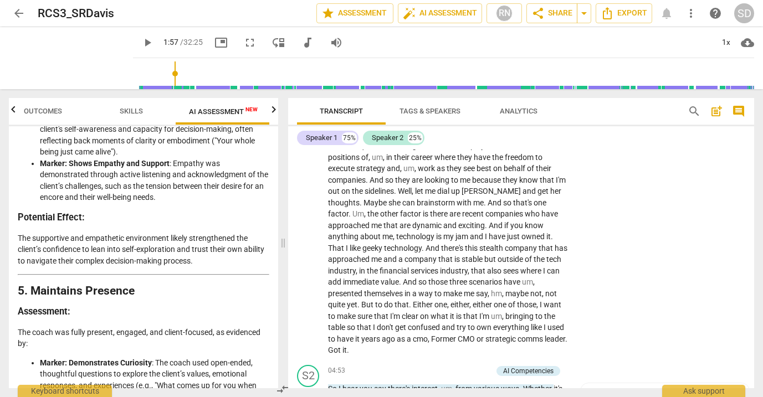
click at [746, 9] on div "SD" at bounding box center [744, 13] width 20 height 20
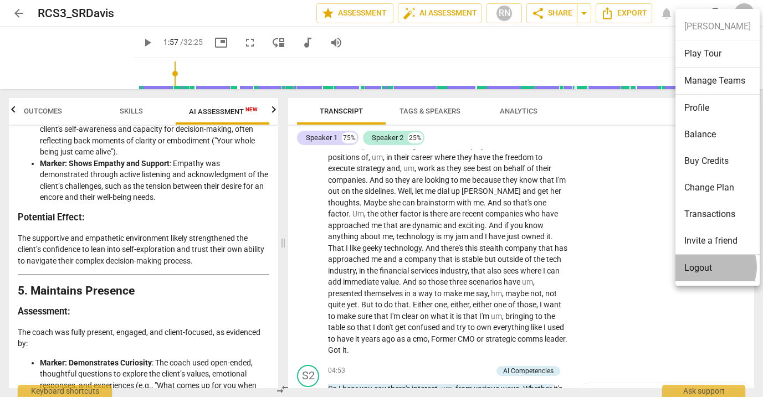
click at [710, 267] on li "Logout" at bounding box center [717, 268] width 84 height 27
